Goal: Task Accomplishment & Management: Manage account settings

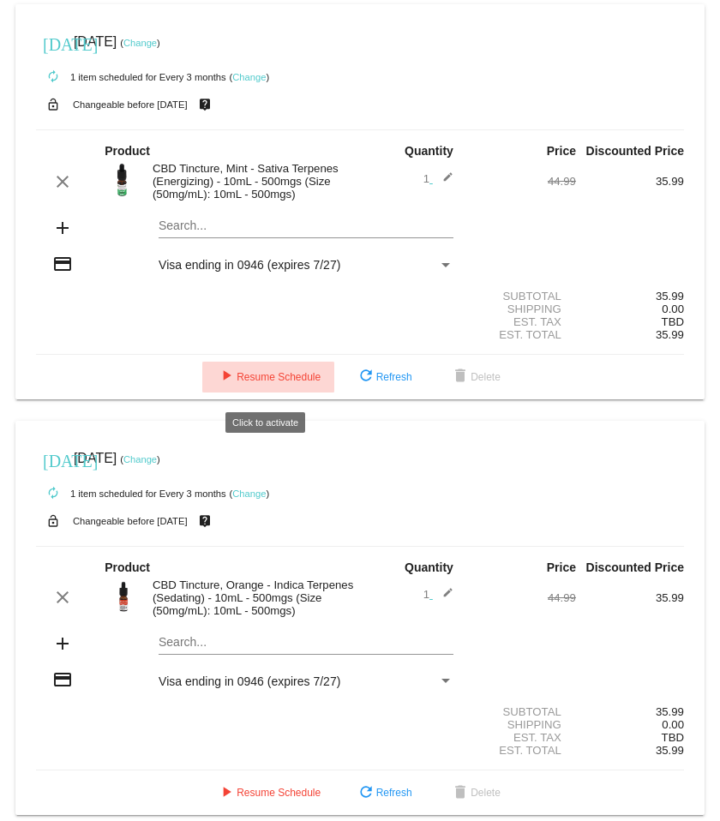
click at [276, 383] on span "play_arrow Resume Schedule" at bounding box center [268, 377] width 105 height 12
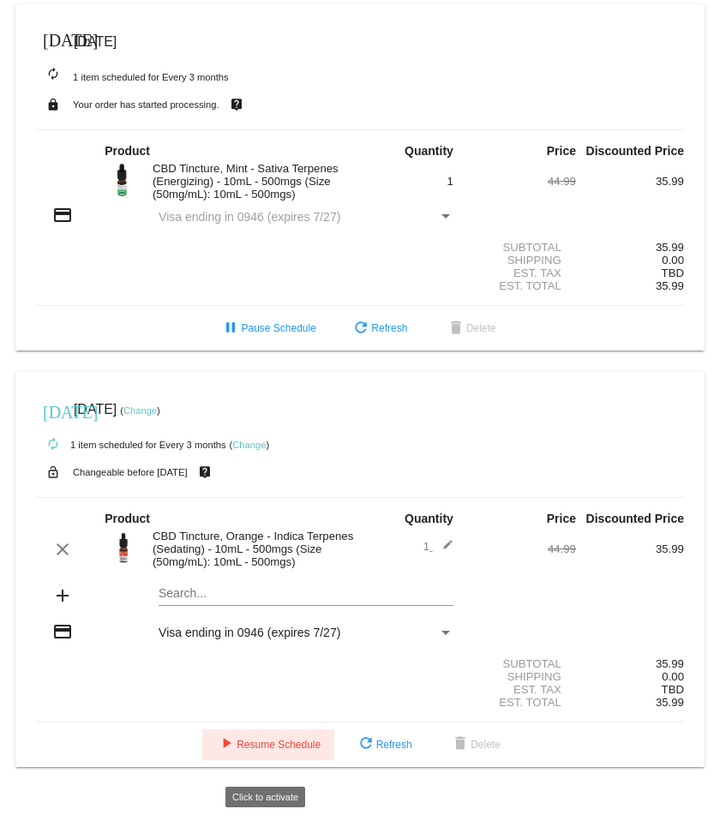
click at [292, 749] on button "play_arrow Resume Schedule" at bounding box center [268, 744] width 132 height 31
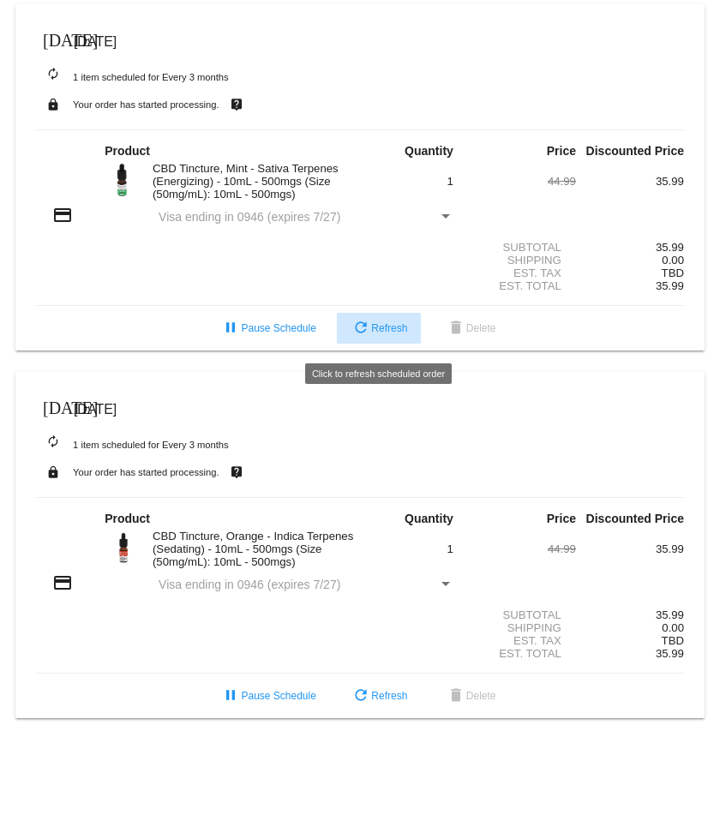
click at [377, 333] on span "refresh Refresh" at bounding box center [378, 328] width 57 height 12
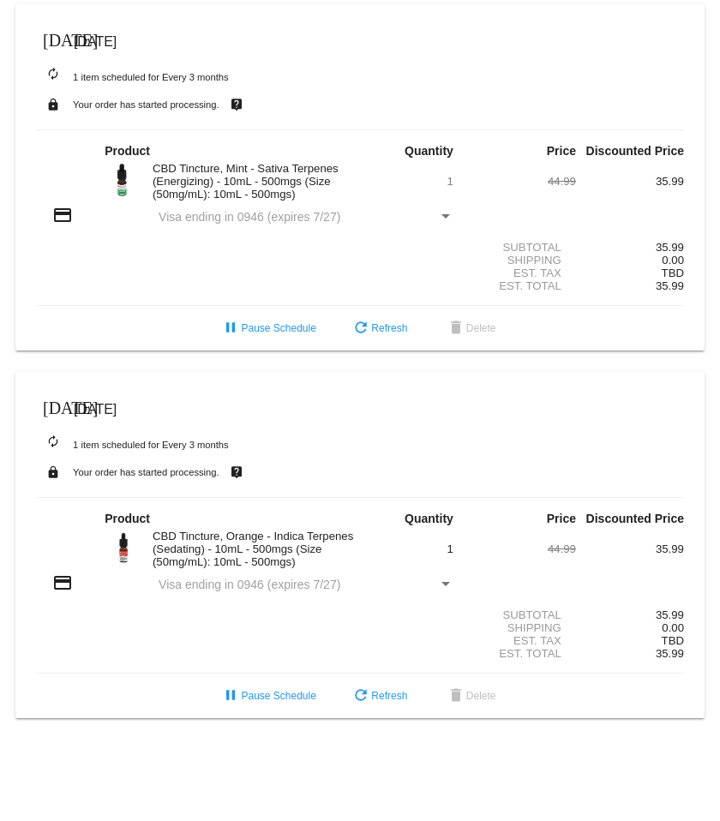
click at [66, 225] on mat-icon "credit_card" at bounding box center [62, 215] width 21 height 21
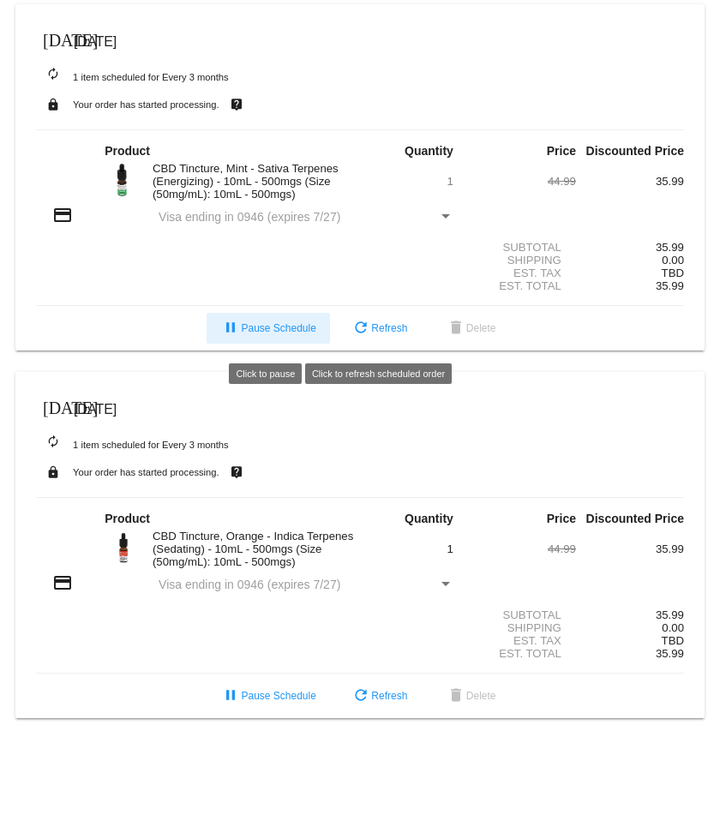
click at [280, 334] on span "pause Pause Schedule" at bounding box center [267, 328] width 95 height 12
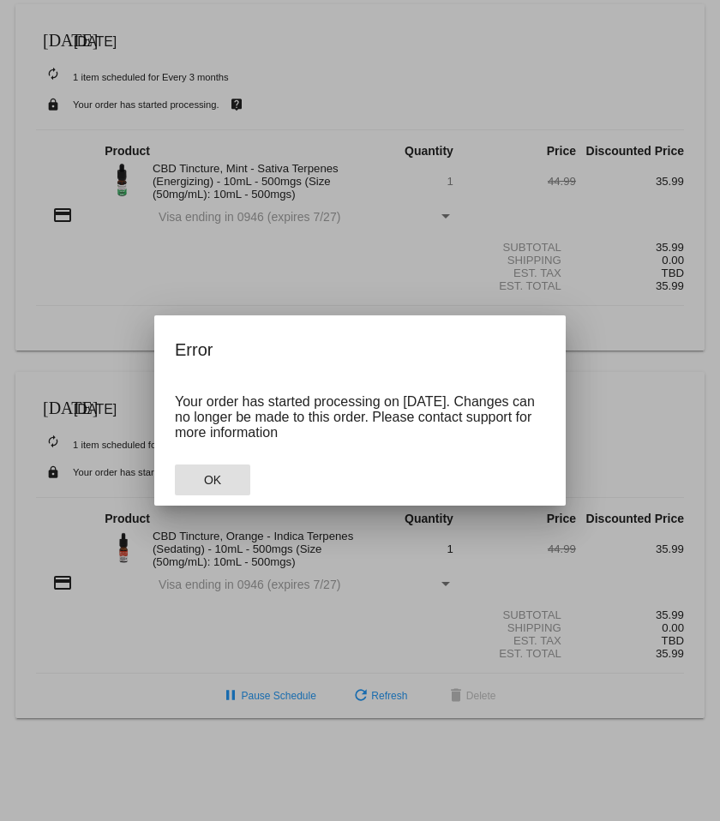
click at [220, 480] on span "OK" at bounding box center [212, 480] width 17 height 14
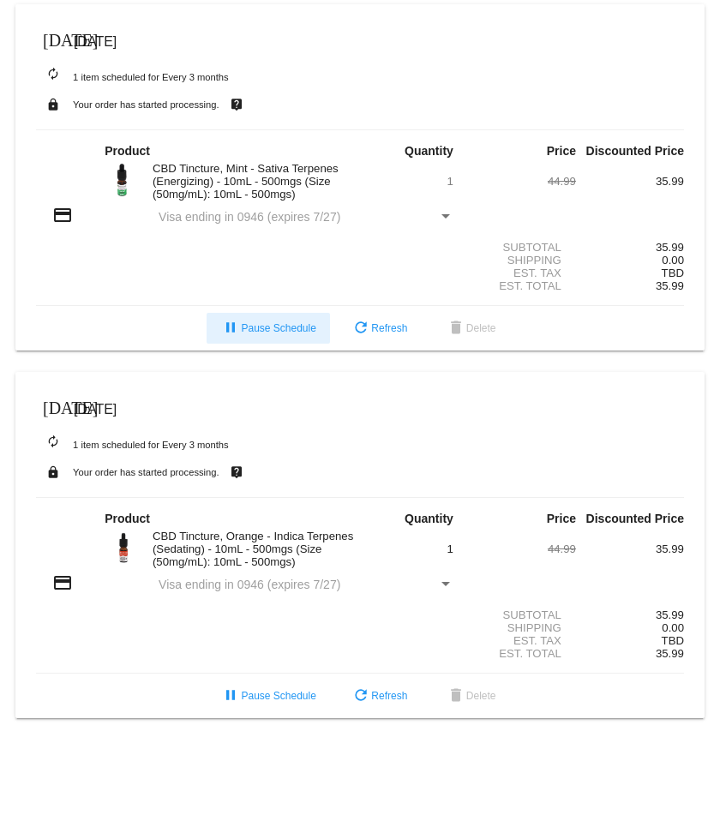
click at [289, 385] on mat-card "today May 1 2024 autorenew 1 item scheduled for Every 3 months lock Your order …" at bounding box center [359, 545] width 689 height 346
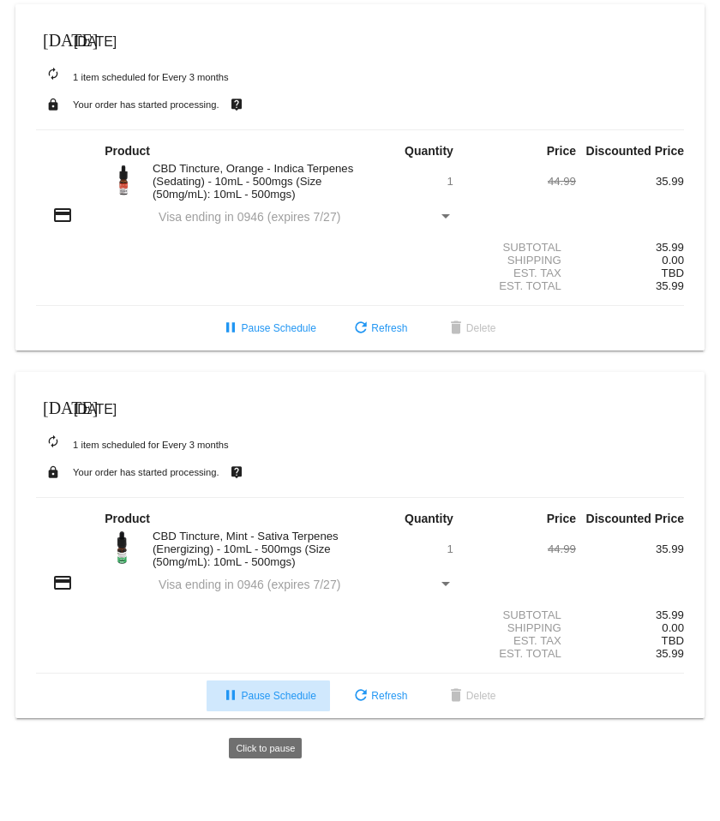
click at [261, 128] on span "pause Pause Schedule" at bounding box center [267, 696] width 95 height 12
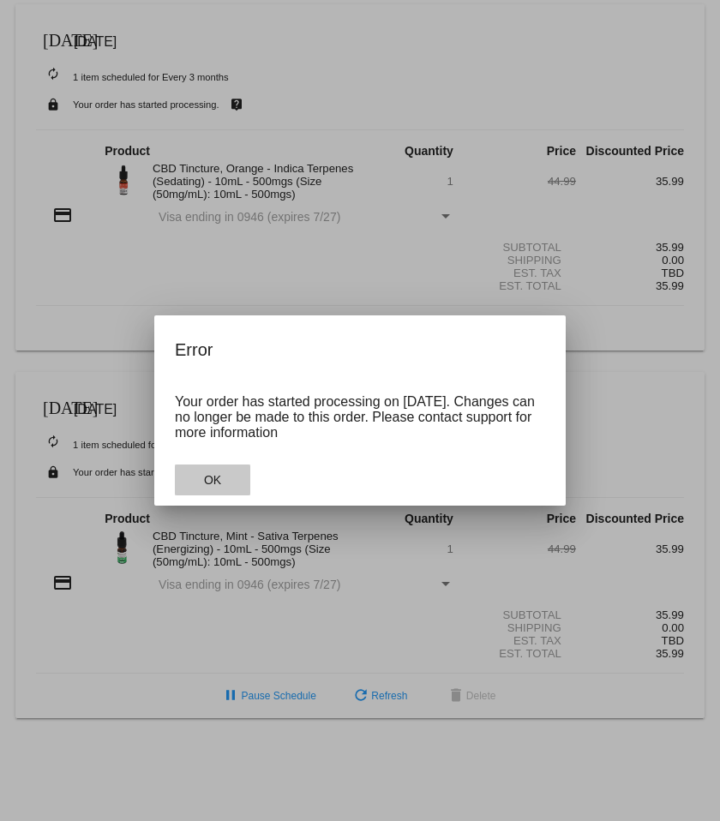
click at [221, 128] on button "OK" at bounding box center [212, 479] width 75 height 31
